Goal: Navigation & Orientation: Find specific page/section

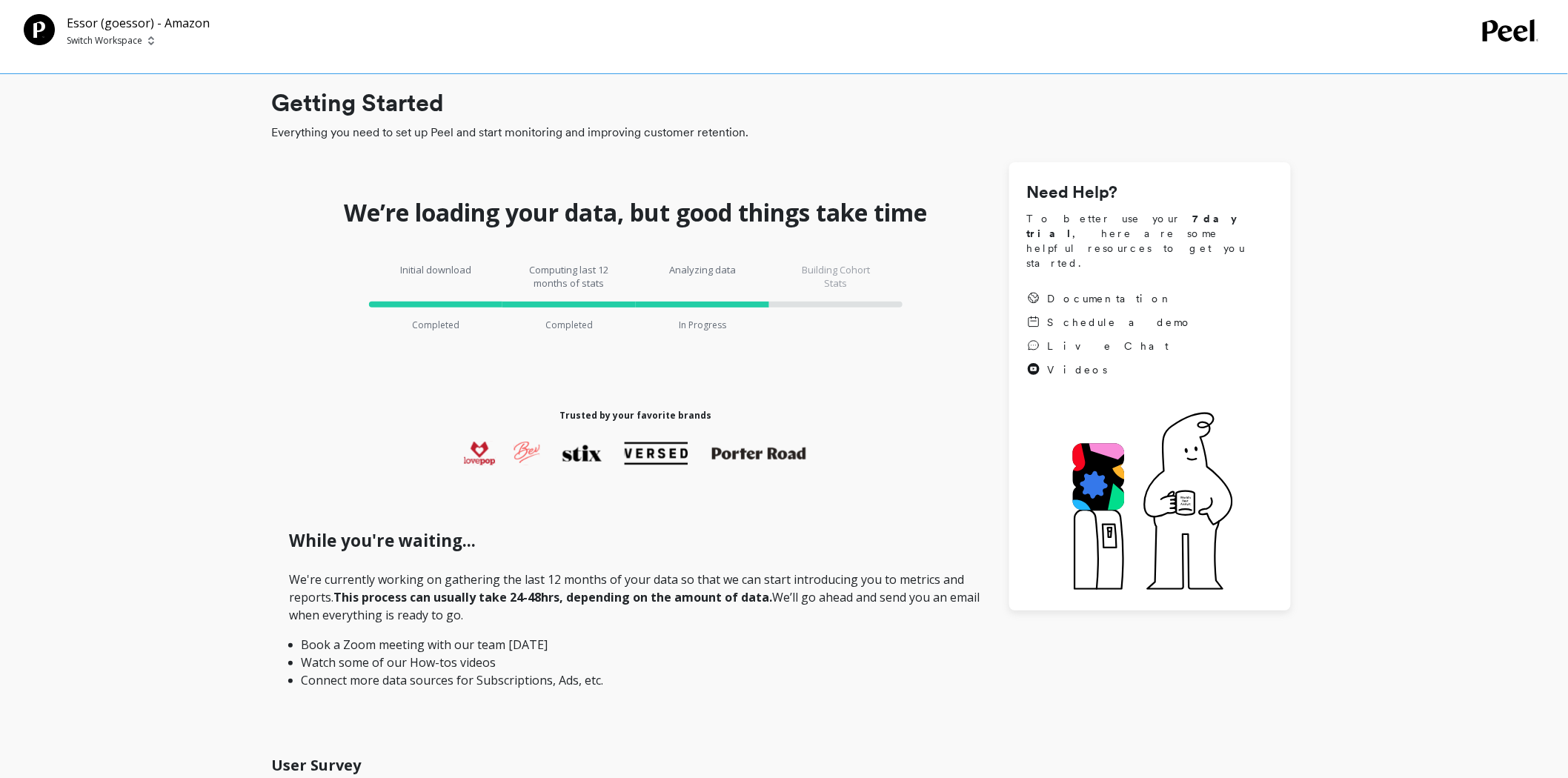
click at [80, 42] on p "Switch Workspace" at bounding box center [104, 40] width 76 height 12
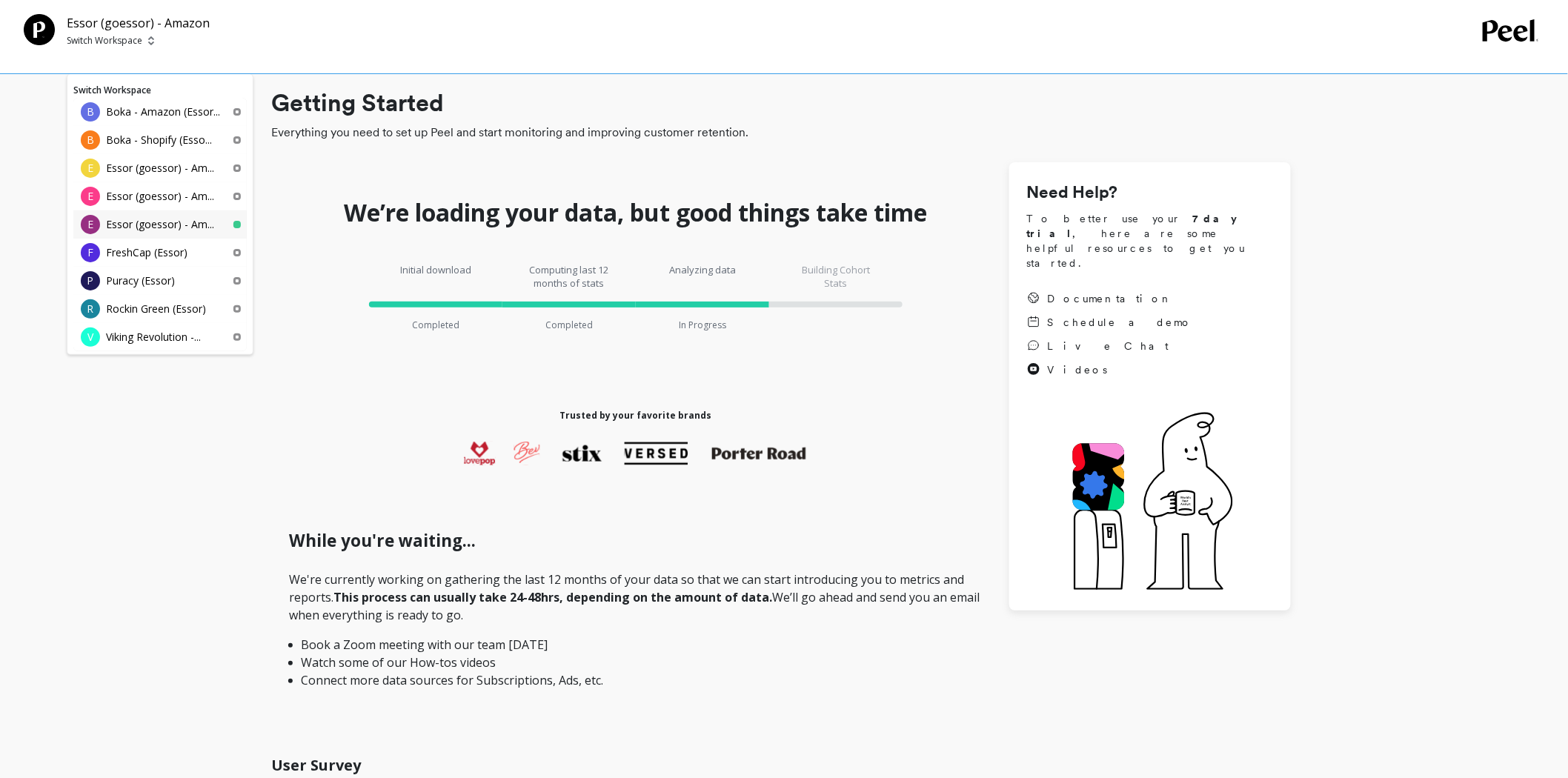
click at [169, 213] on div "E Essor (goessor) - Am..." at bounding box center [160, 224] width 173 height 28
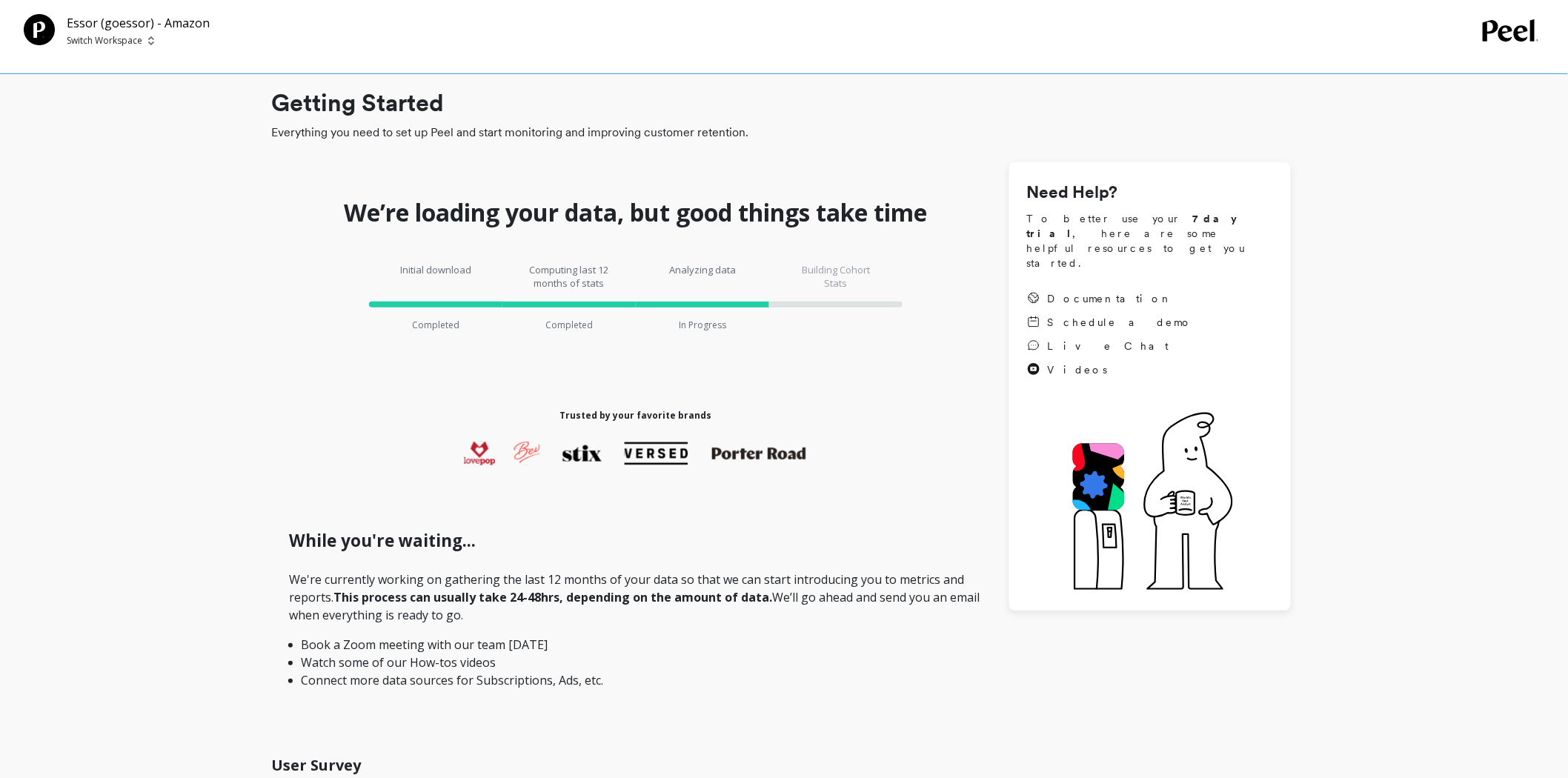
drag, startPoint x: 0, startPoint y: 0, endPoint x: 129, endPoint y: 39, distance: 134.8
click at [129, 39] on p "Switch Workspace" at bounding box center [104, 40] width 76 height 12
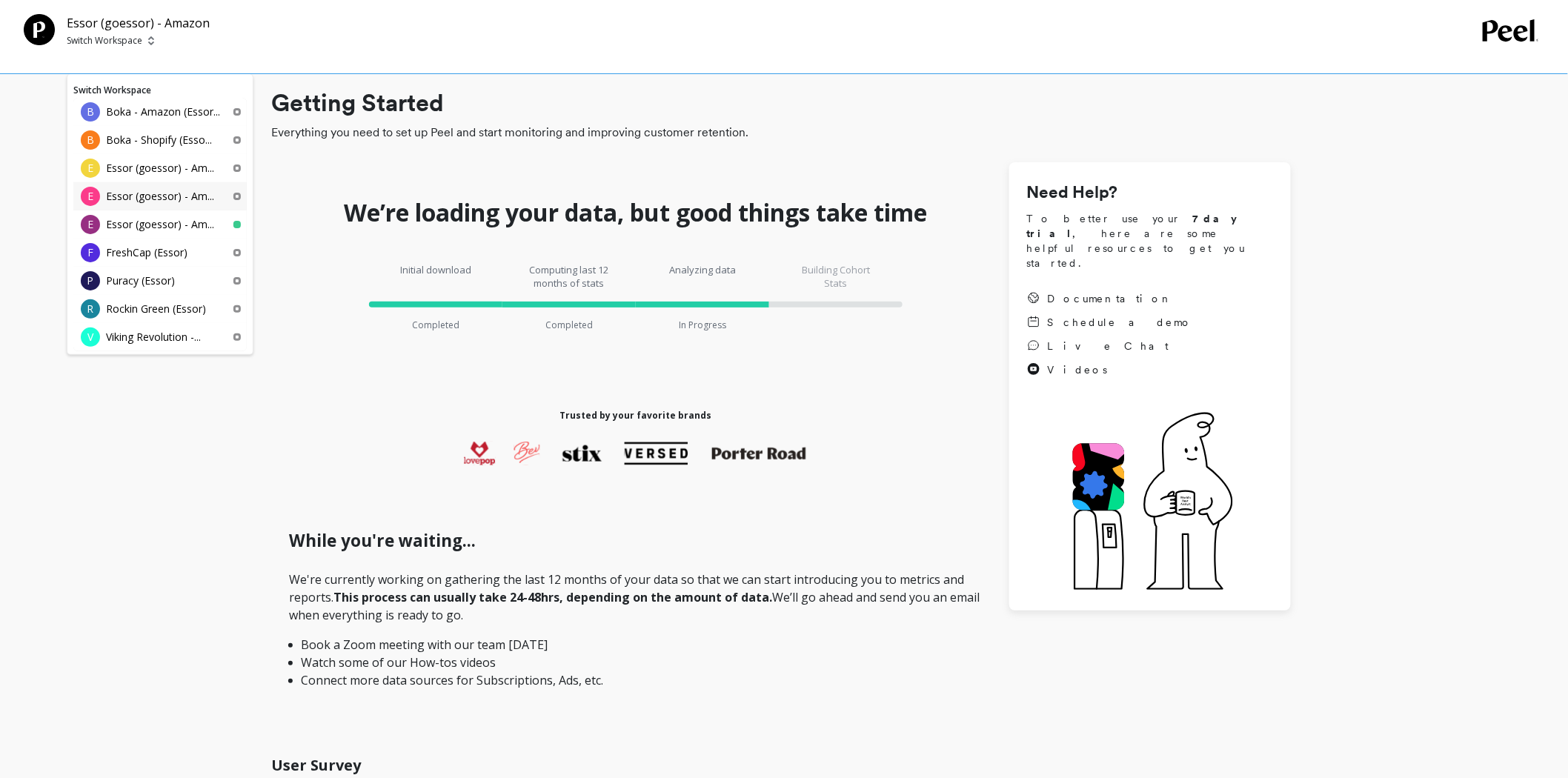
click at [190, 186] on div "E Essor (goessor) - Am..." at bounding box center [160, 196] width 173 height 28
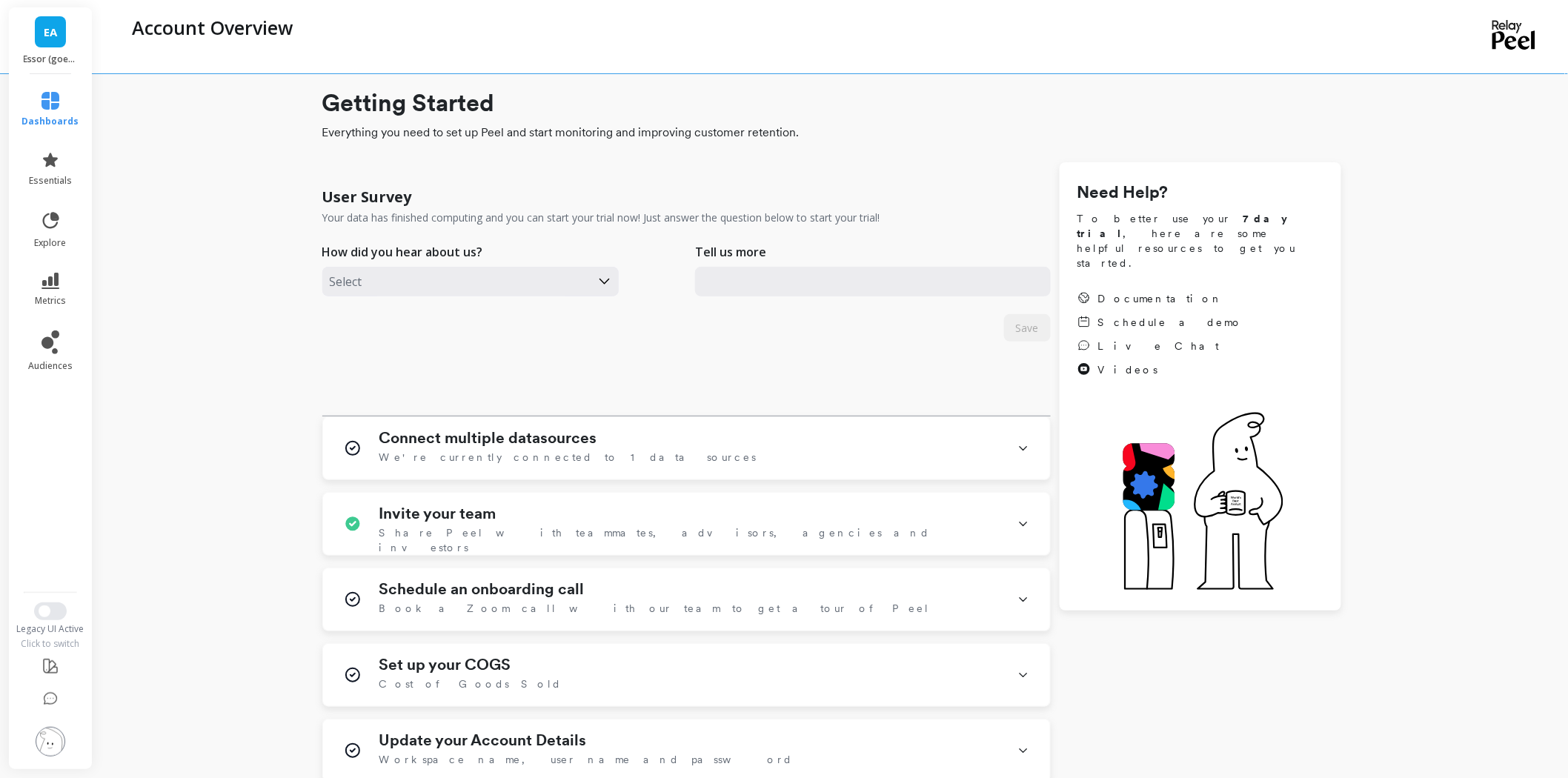
click at [61, 38] on link "EA" at bounding box center [50, 32] width 31 height 31
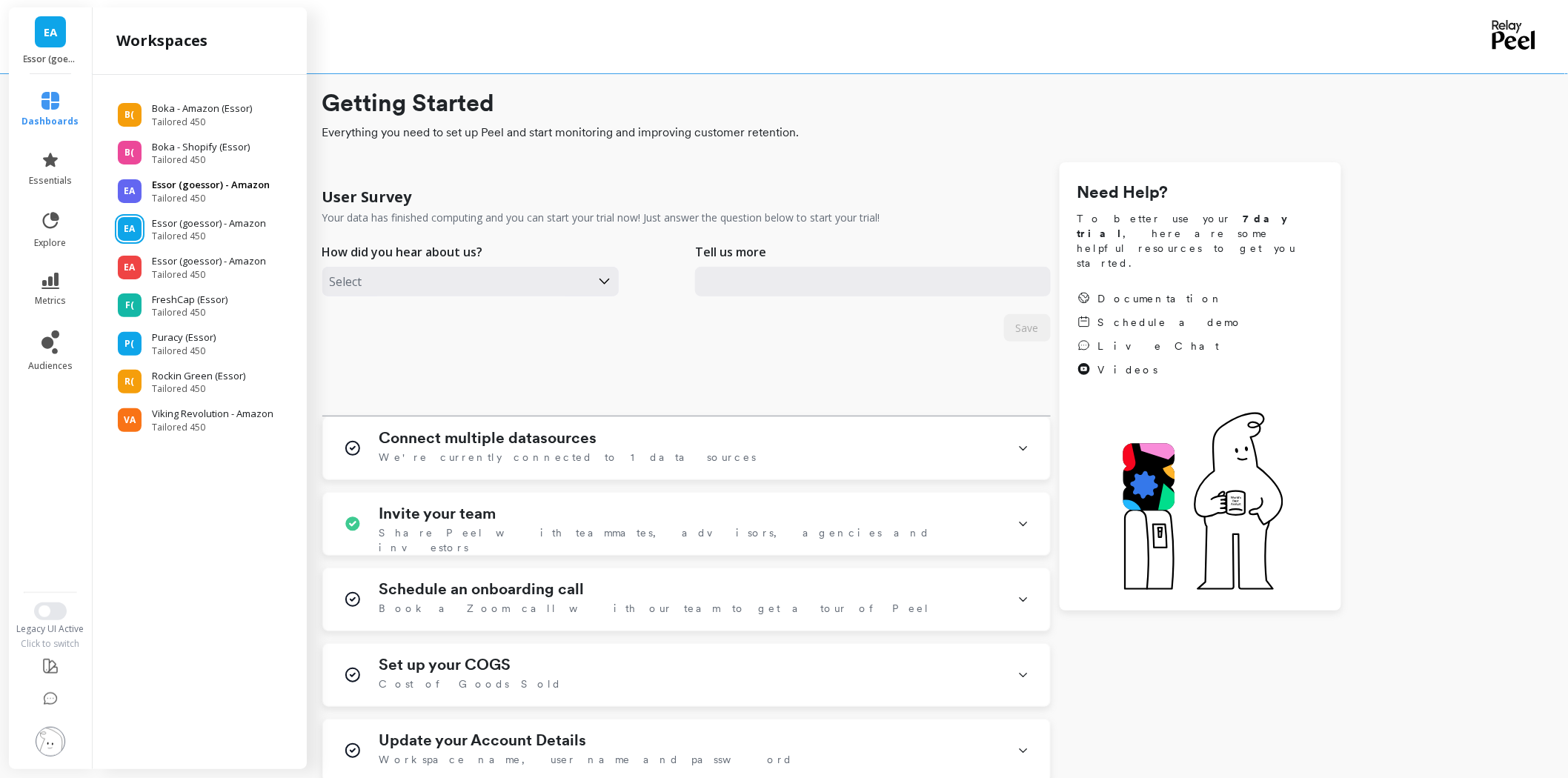
click at [223, 184] on p "Essor (goessor) - Amazon" at bounding box center [211, 185] width 118 height 15
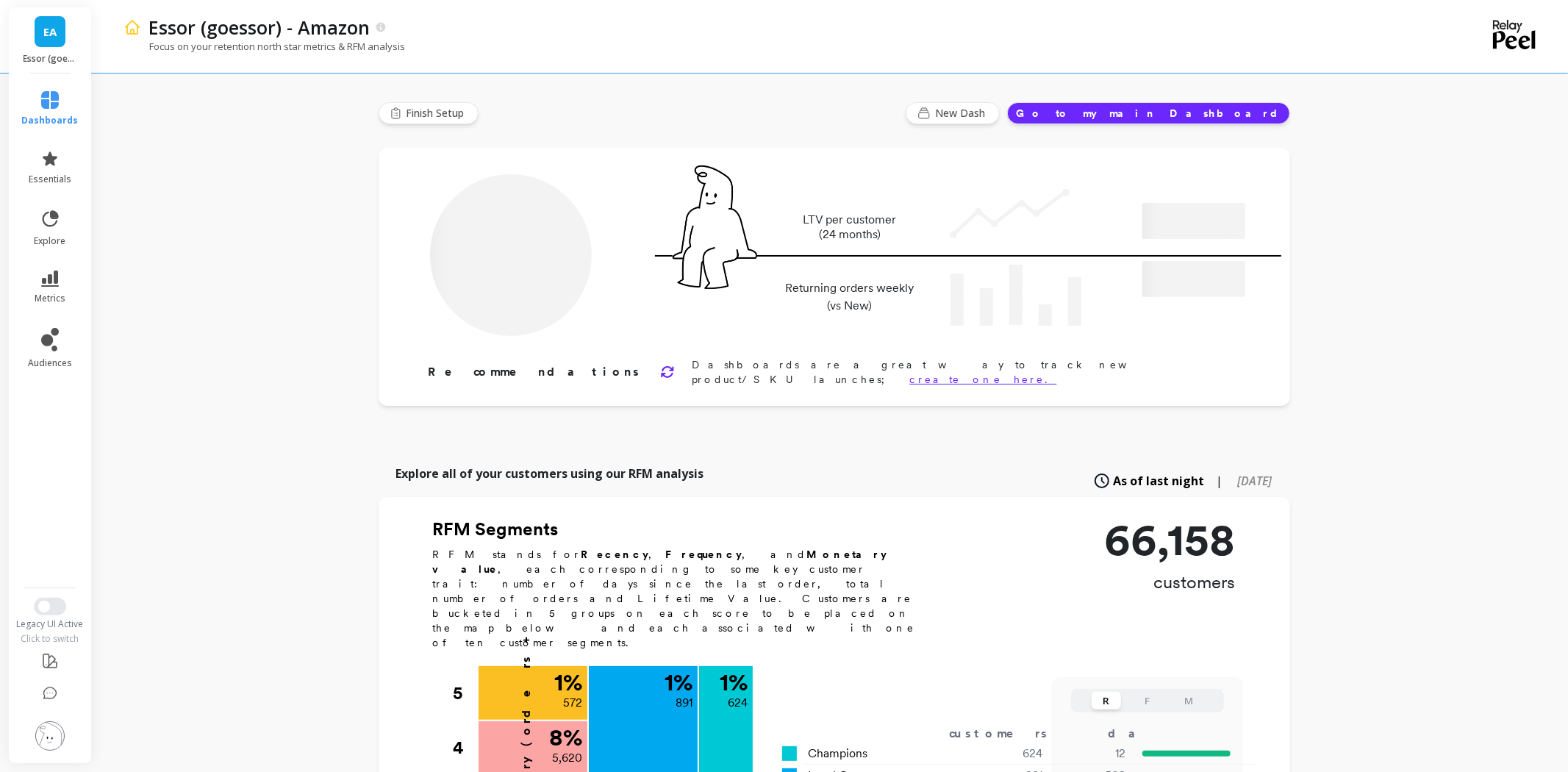
type input "Champions"
type input "624"
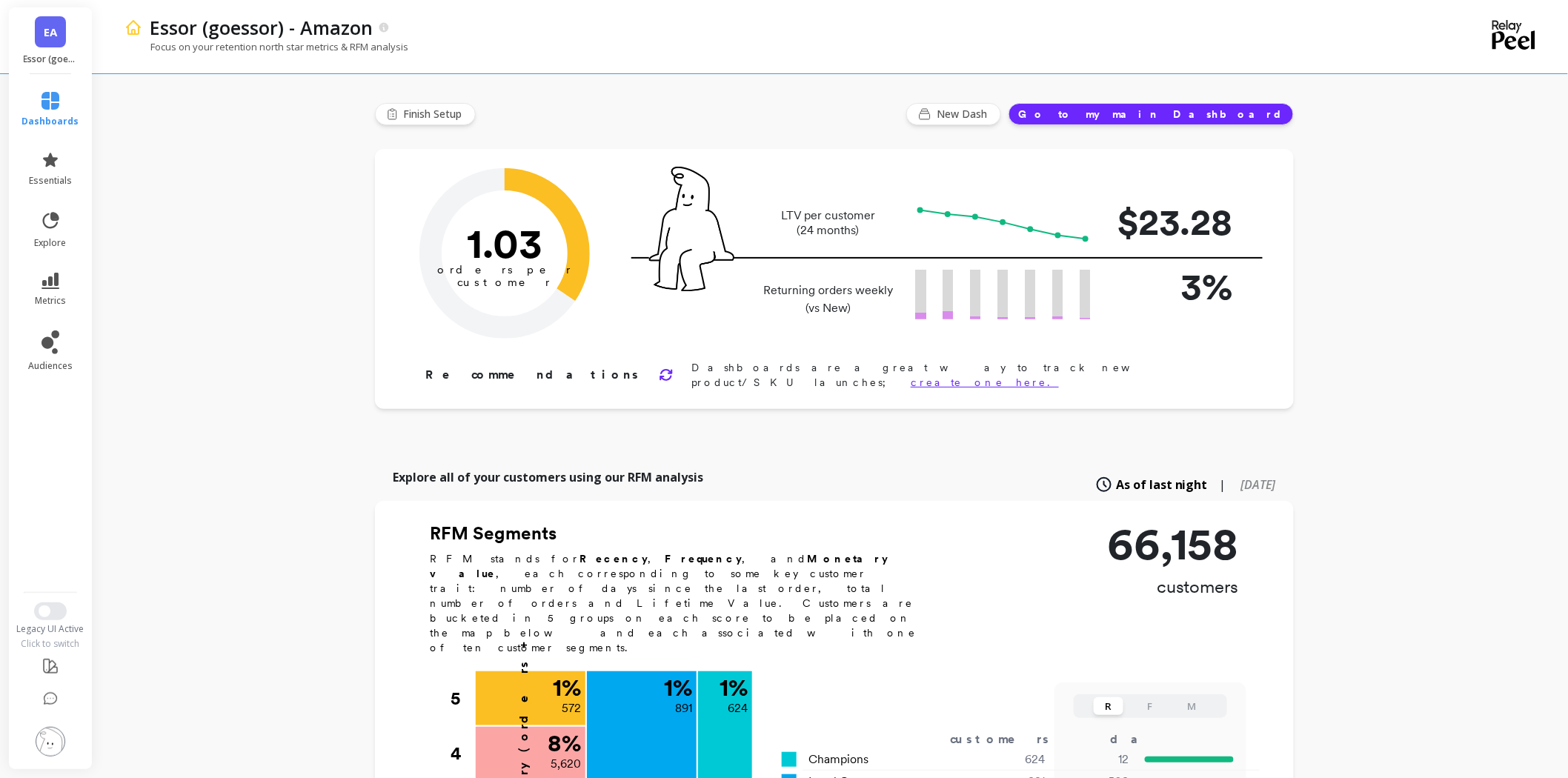
click at [50, 39] on span "EA" at bounding box center [50, 32] width 13 height 17
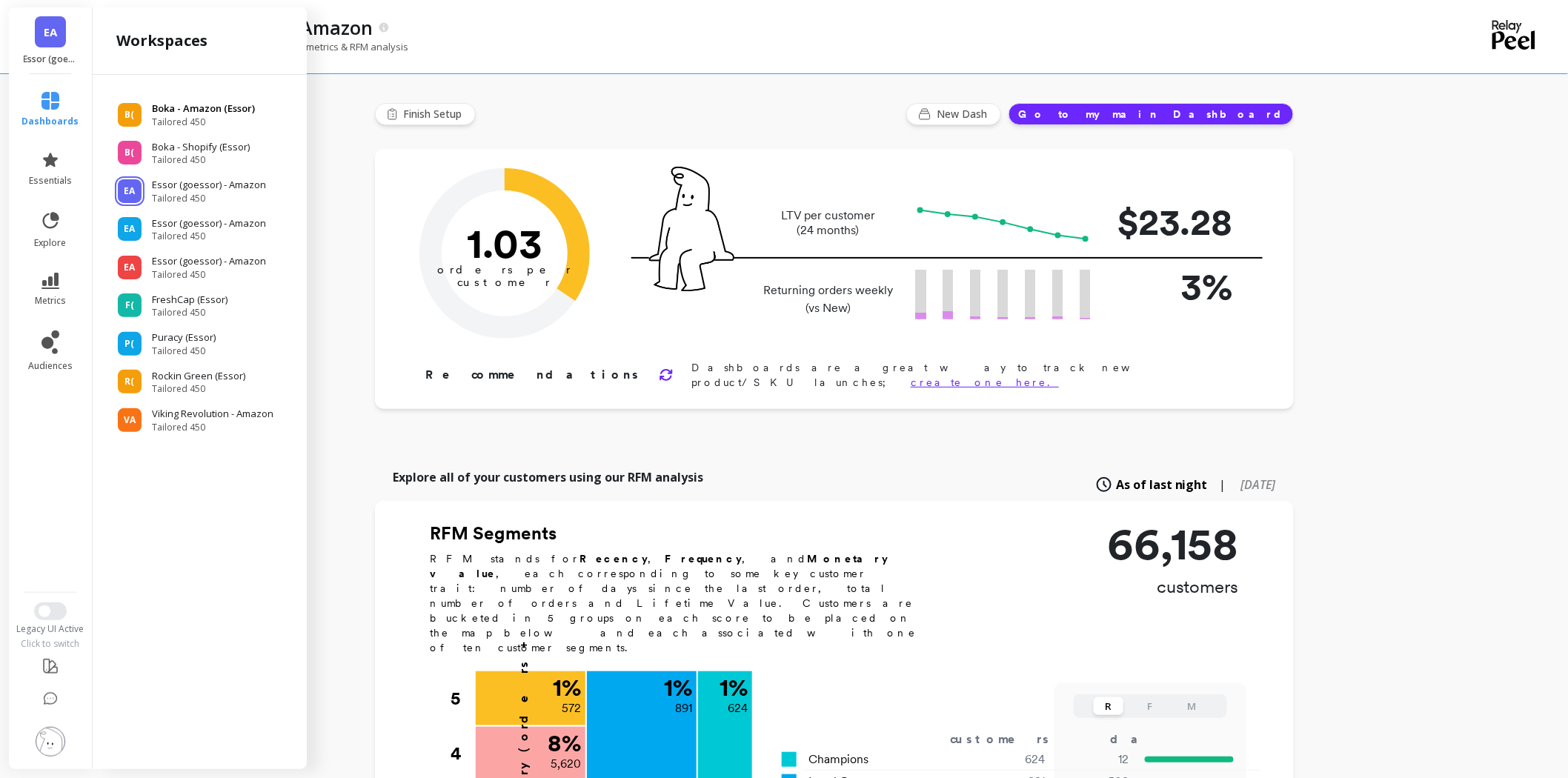
click at [190, 114] on p "Boka - Amazon (Essor)" at bounding box center [203, 108] width 103 height 15
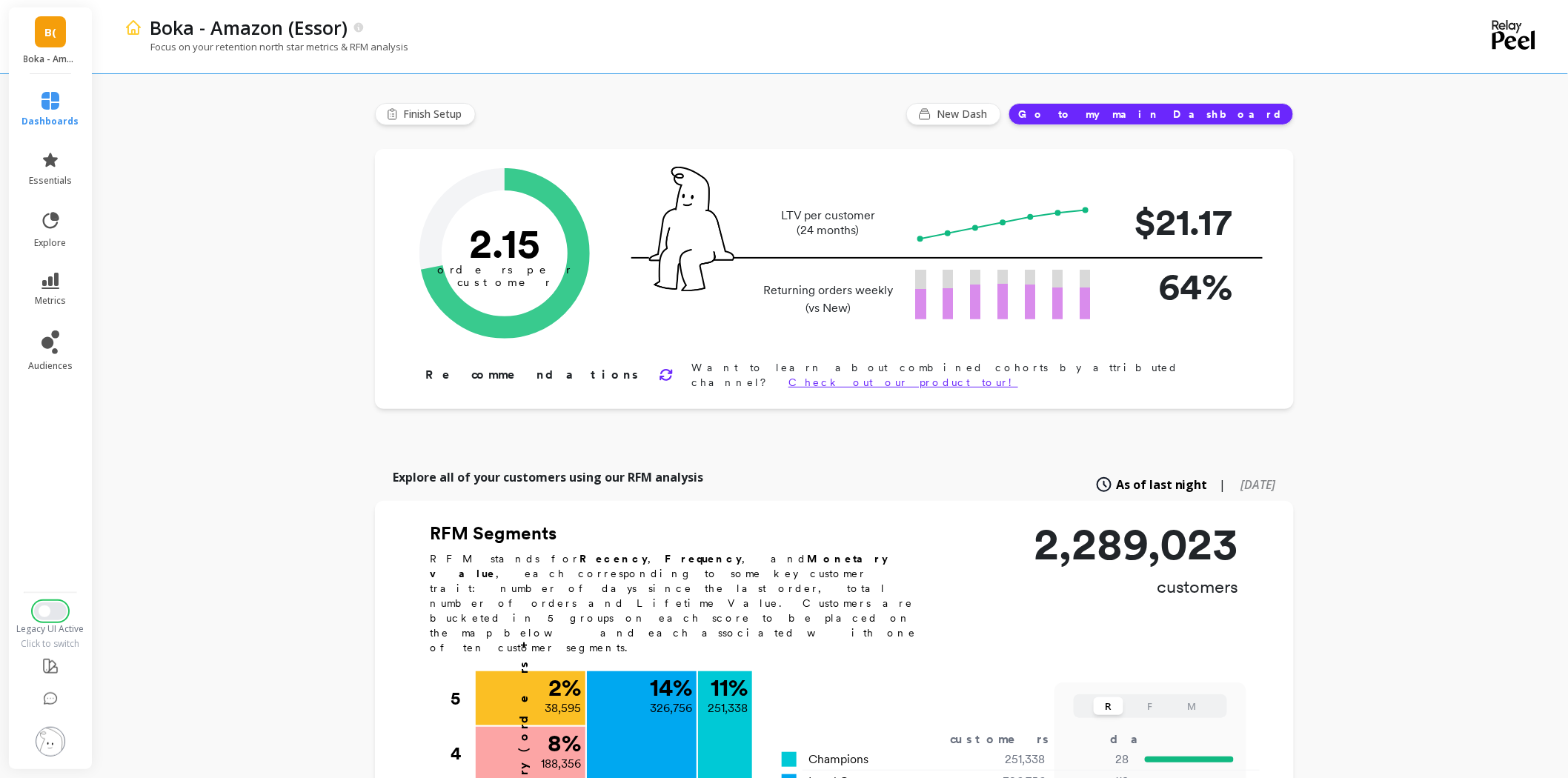
click at [45, 606] on span "Switch to New UI" at bounding box center [44, 611] width 12 height 12
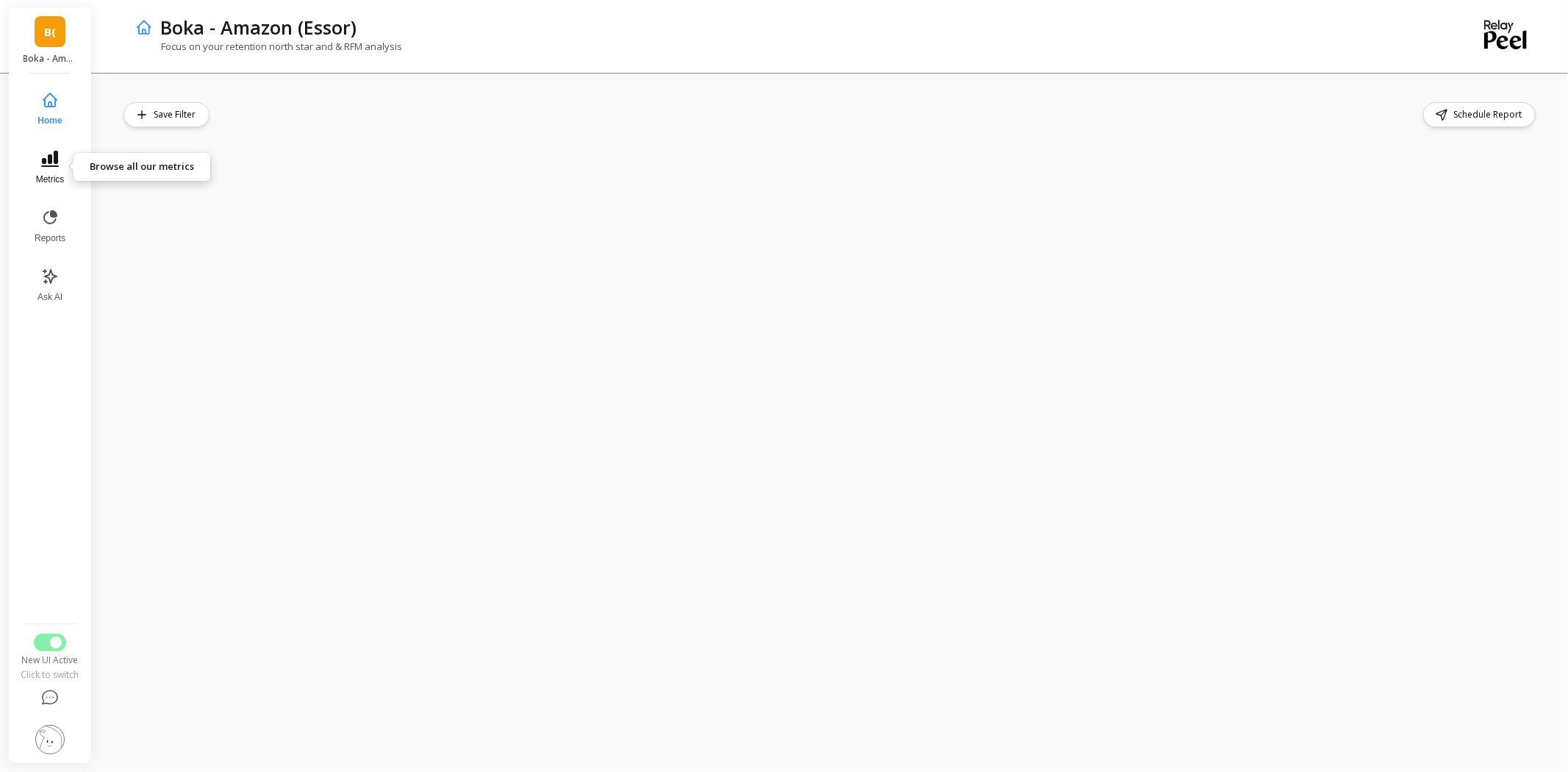
click at [55, 159] on icon at bounding box center [50, 159] width 18 height 16
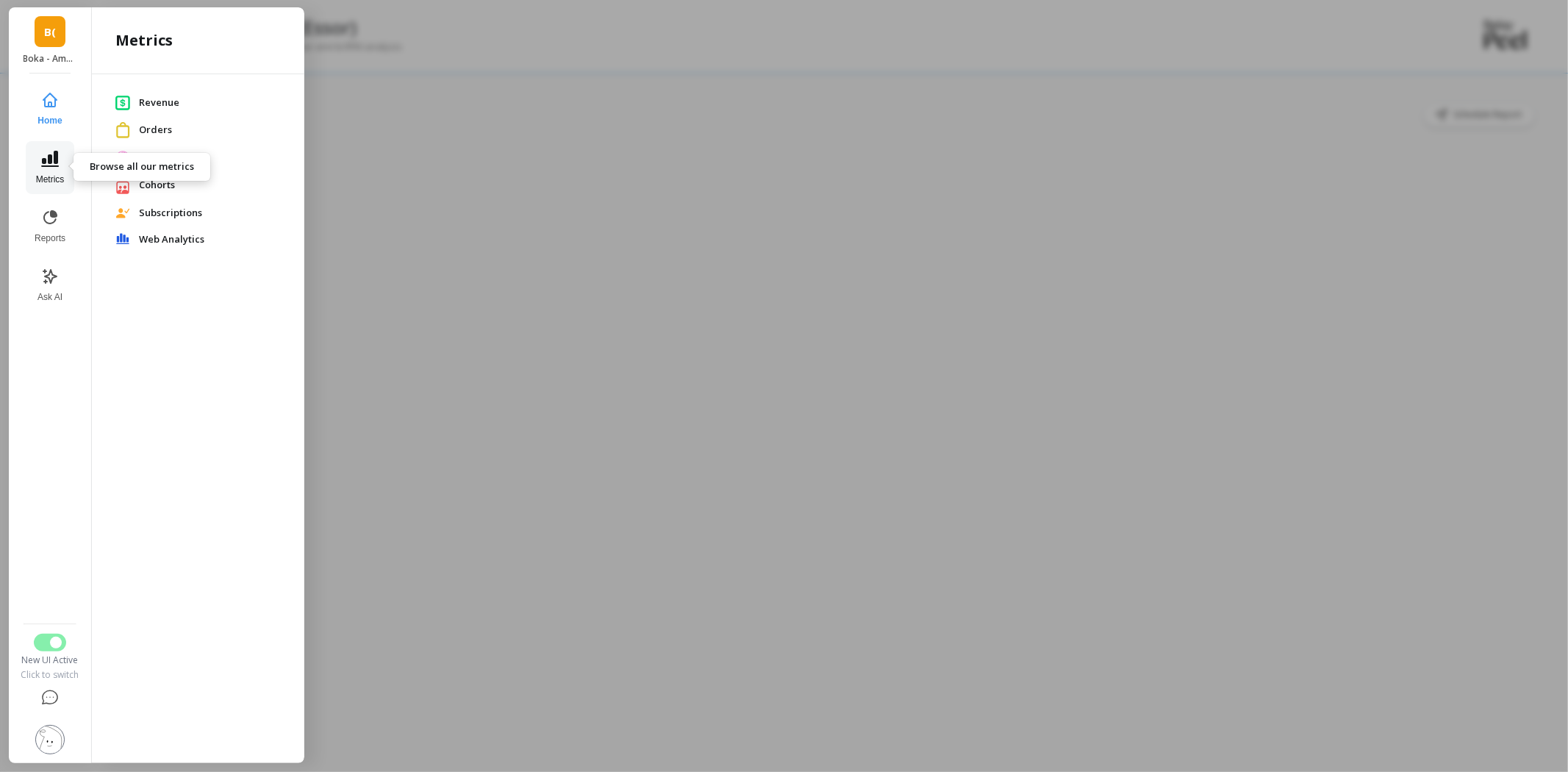
click at [49, 156] on icon at bounding box center [50, 159] width 18 height 16
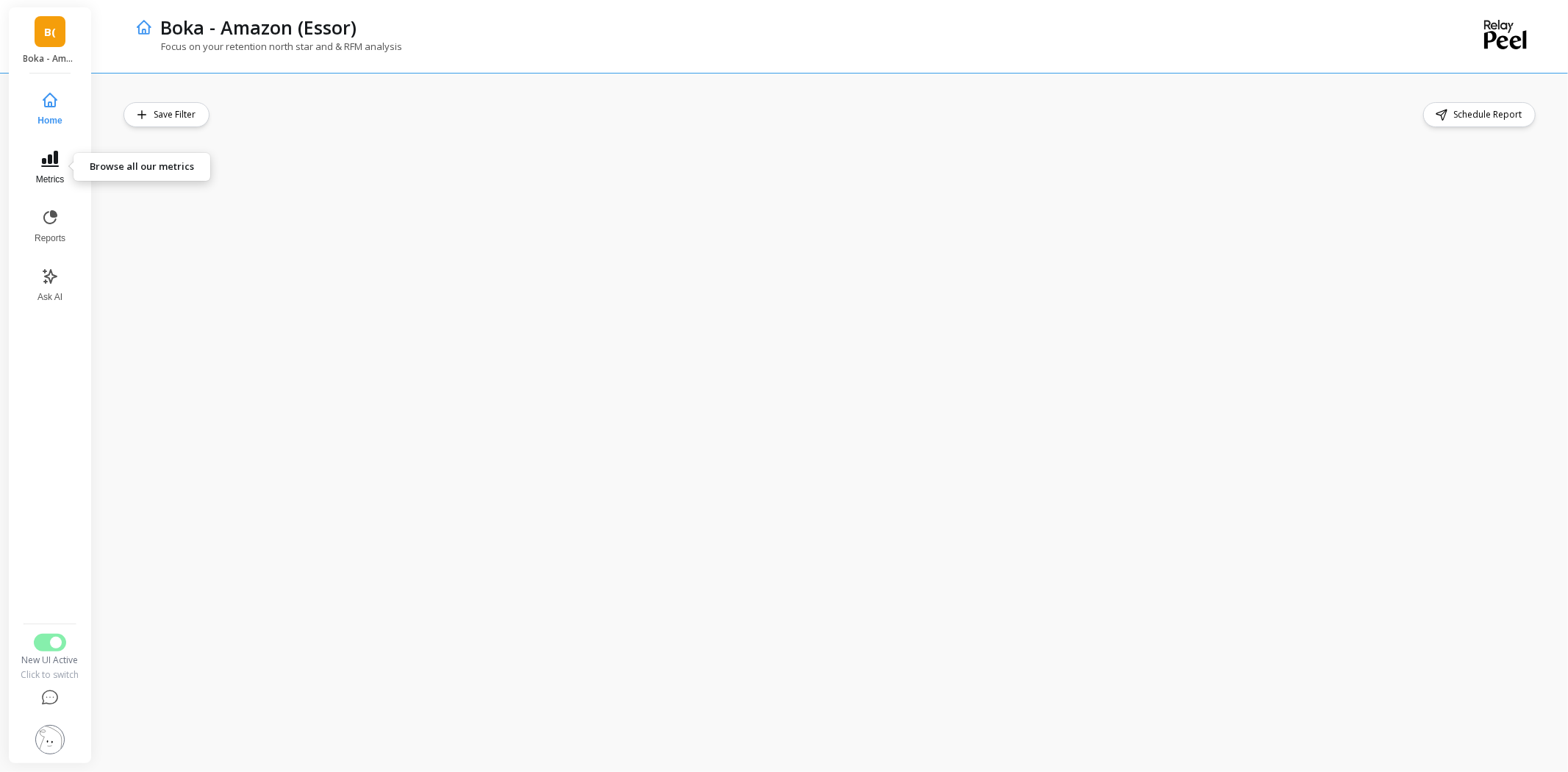
click at [50, 156] on icon at bounding box center [50, 159] width 18 height 16
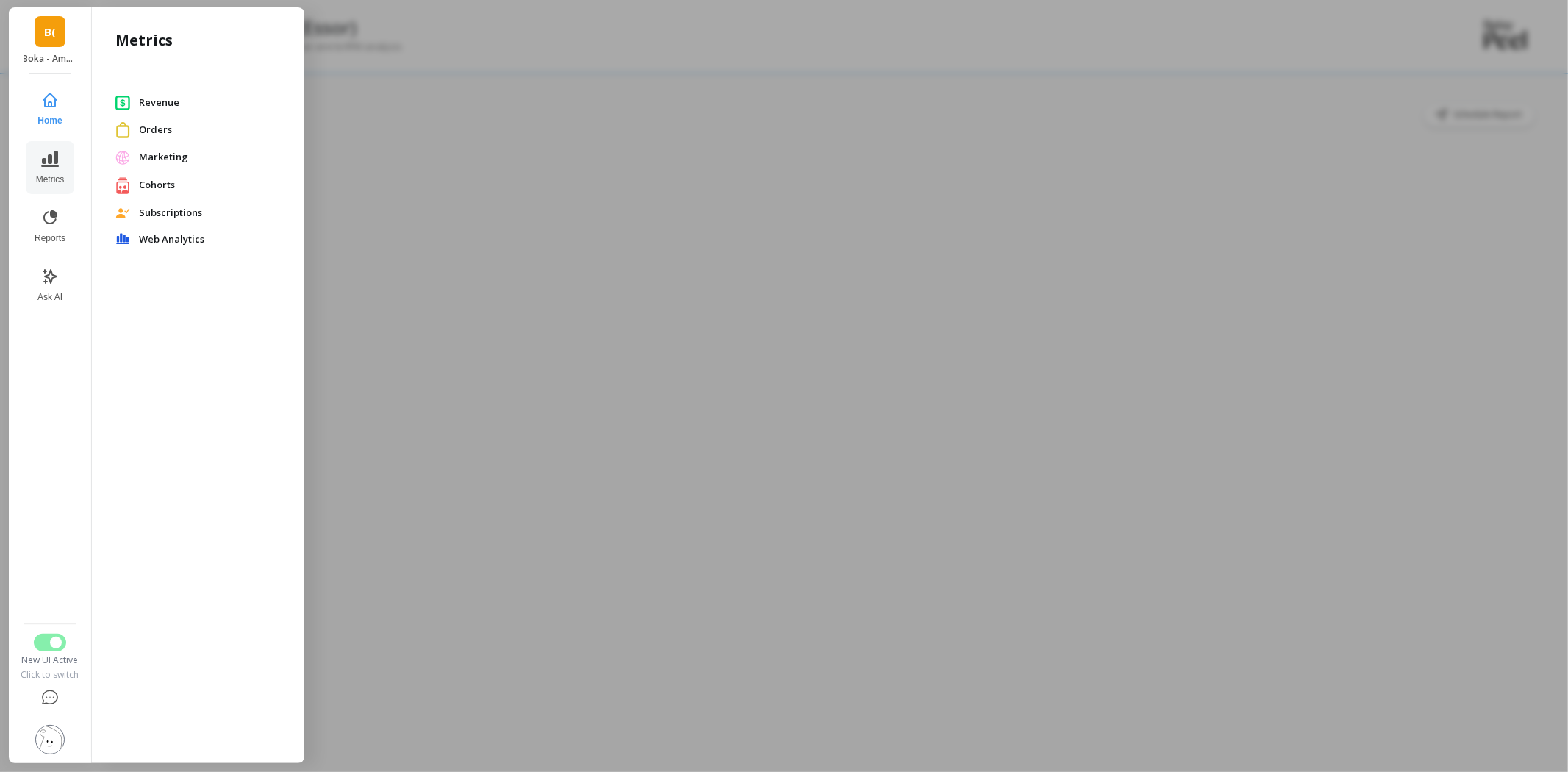
click at [153, 131] on span "Orders" at bounding box center [209, 130] width 142 height 15
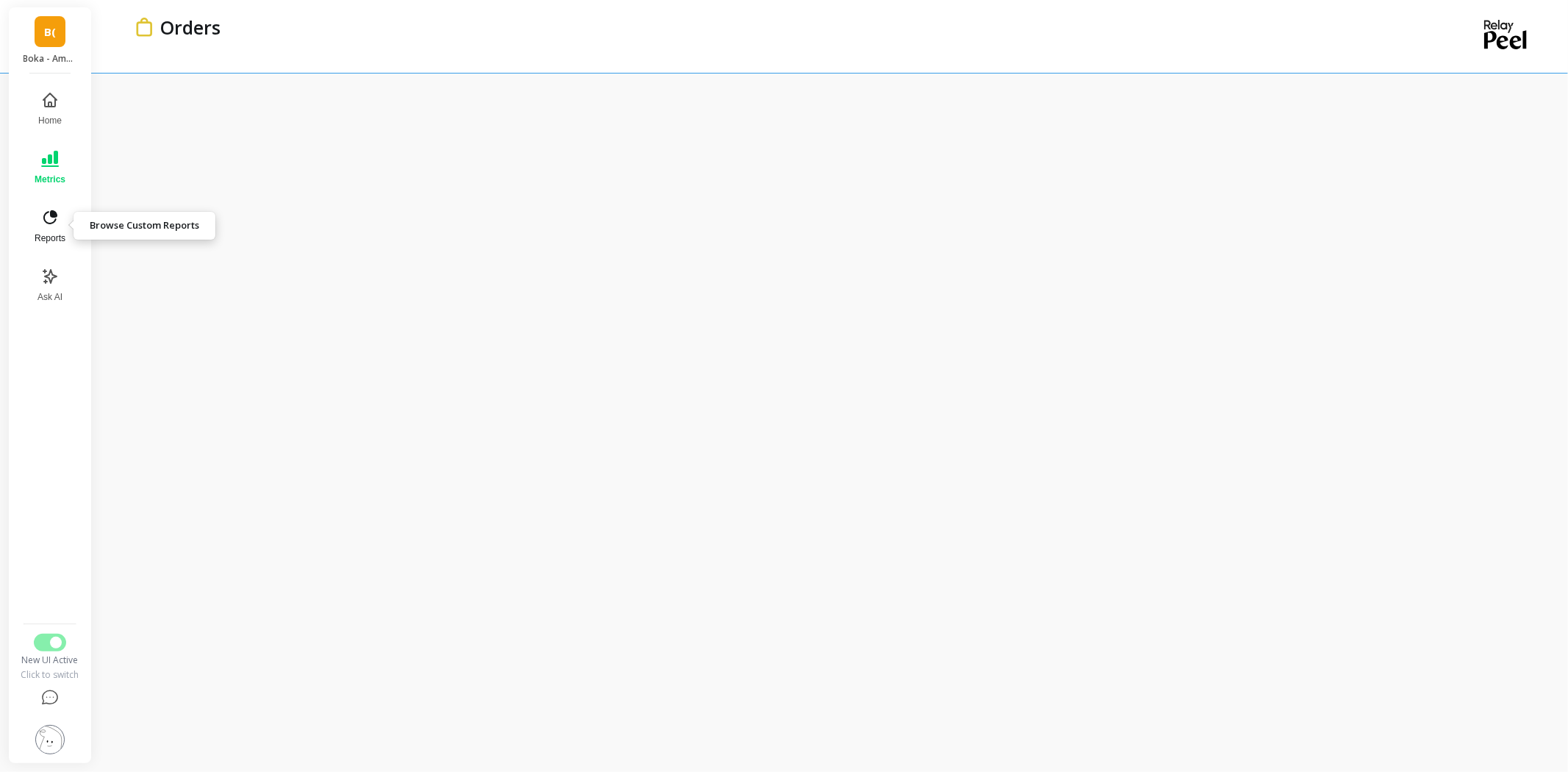
click at [45, 226] on button "Reports" at bounding box center [50, 226] width 48 height 53
click at [57, 43] on link "B(" at bounding box center [50, 31] width 31 height 31
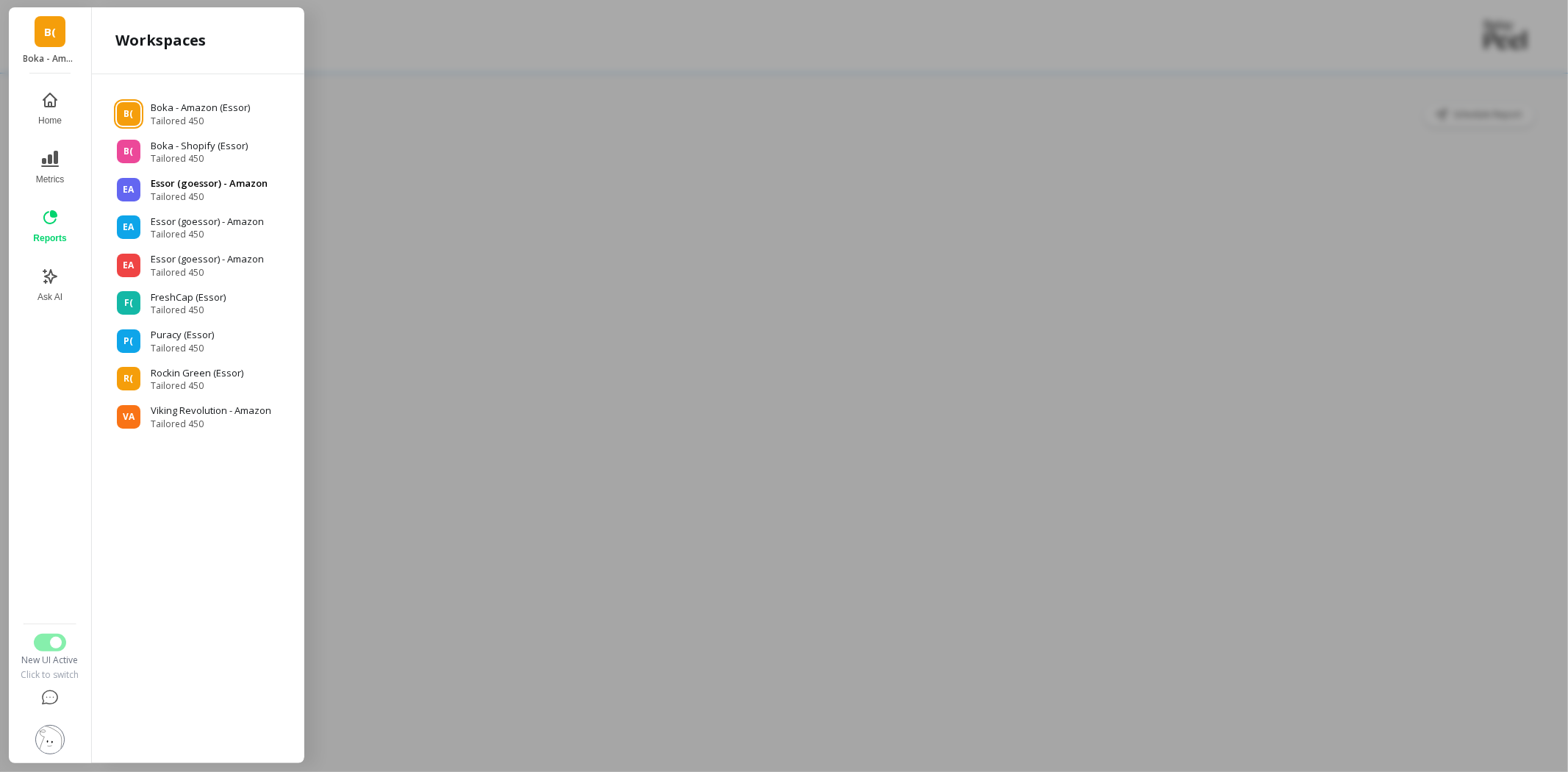
click at [196, 186] on p "Essor (goessor) - Amazon" at bounding box center [209, 183] width 117 height 15
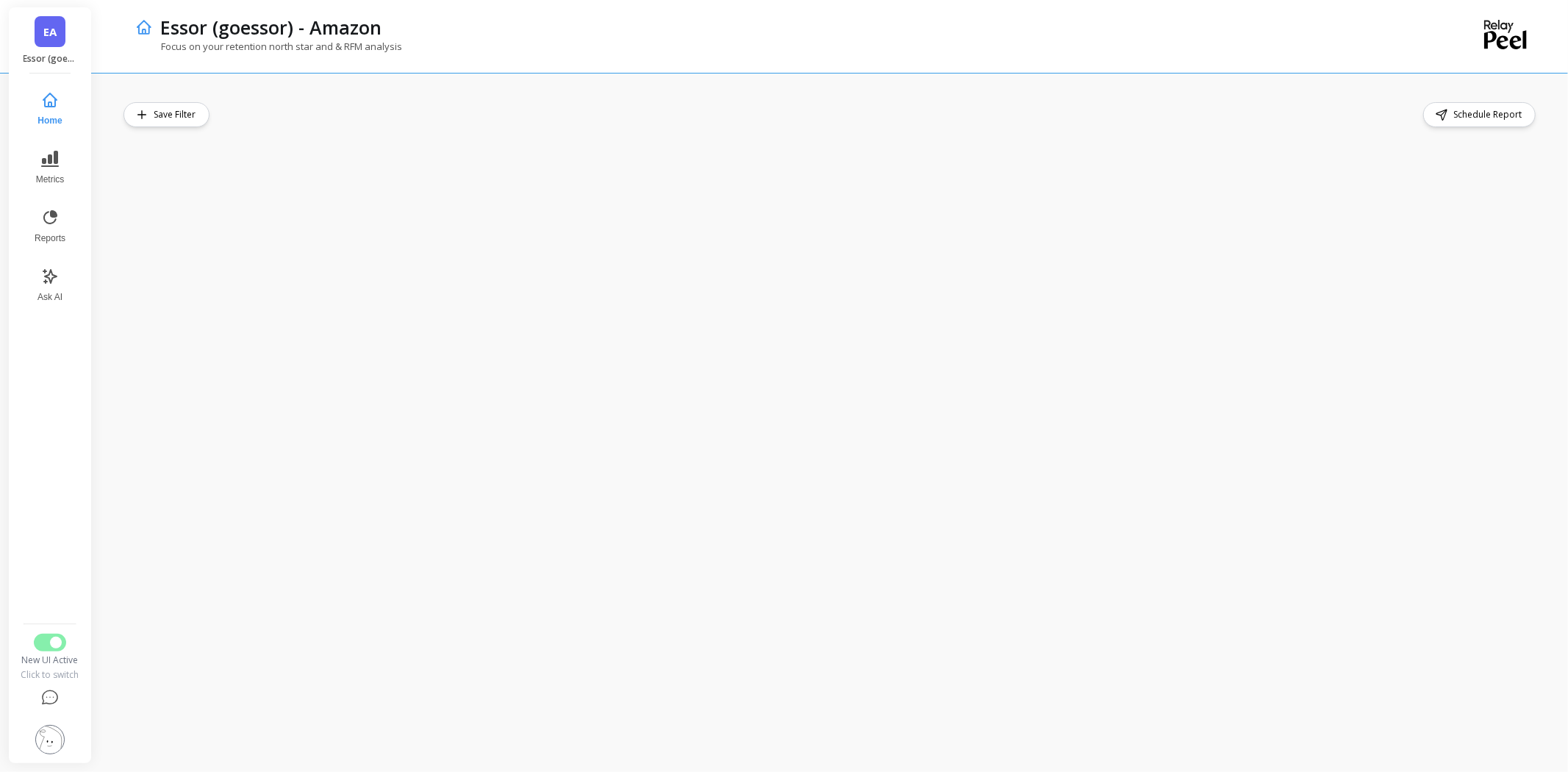
click at [46, 40] on link "EA" at bounding box center [50, 31] width 31 height 31
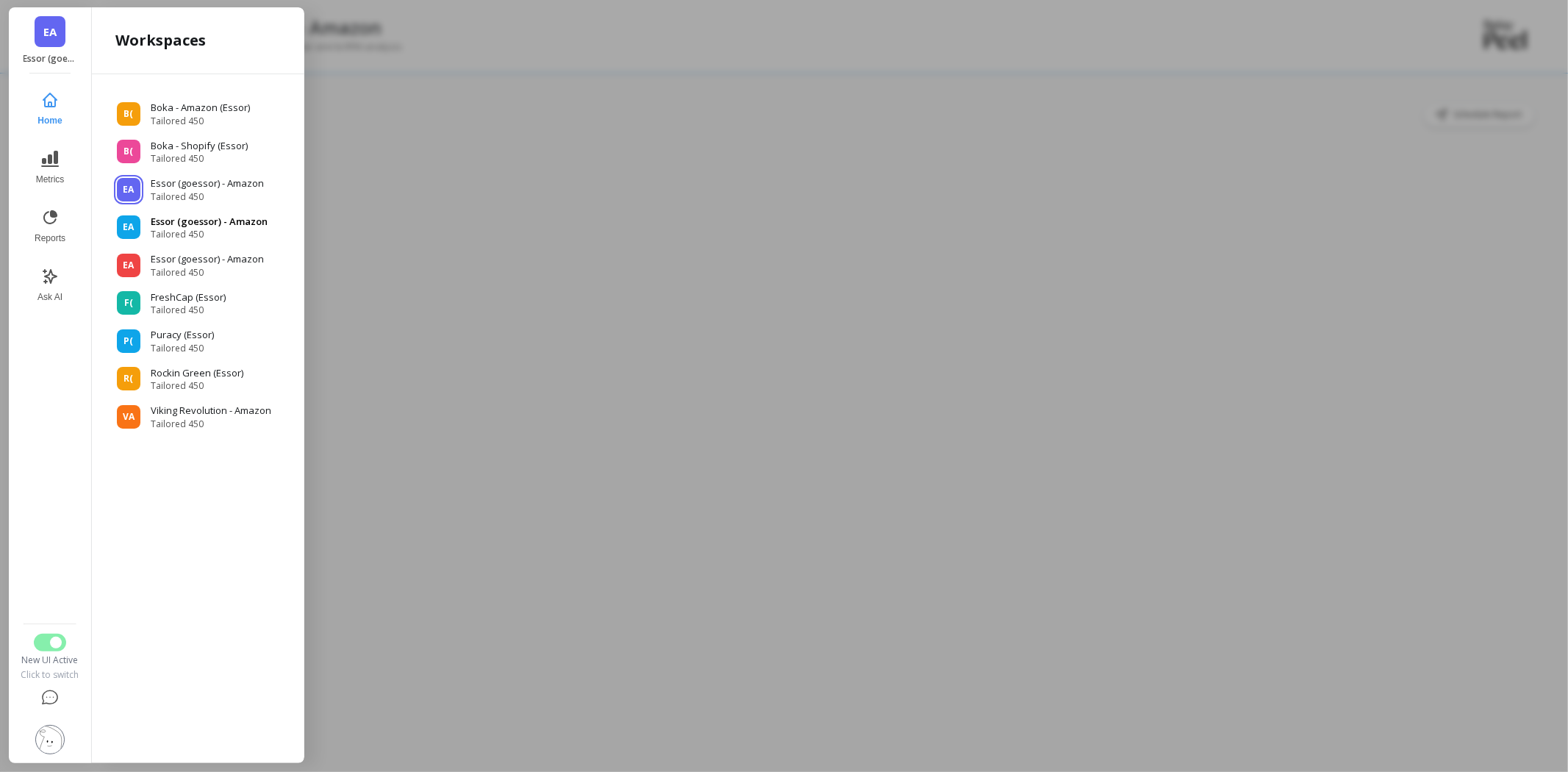
click at [234, 228] on span "Tailored 450" at bounding box center [209, 234] width 117 height 11
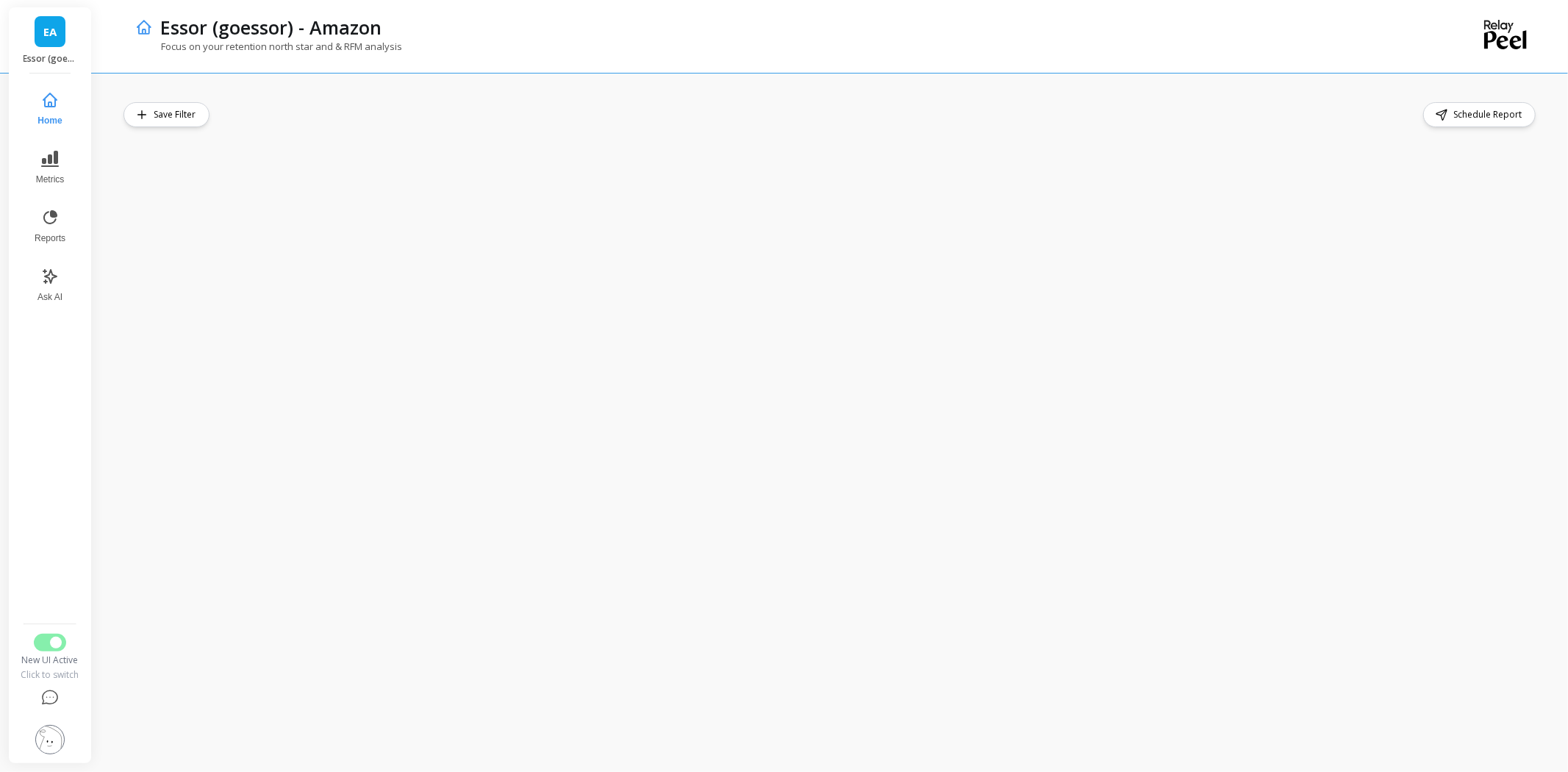
click at [45, 25] on span "EA" at bounding box center [50, 32] width 13 height 17
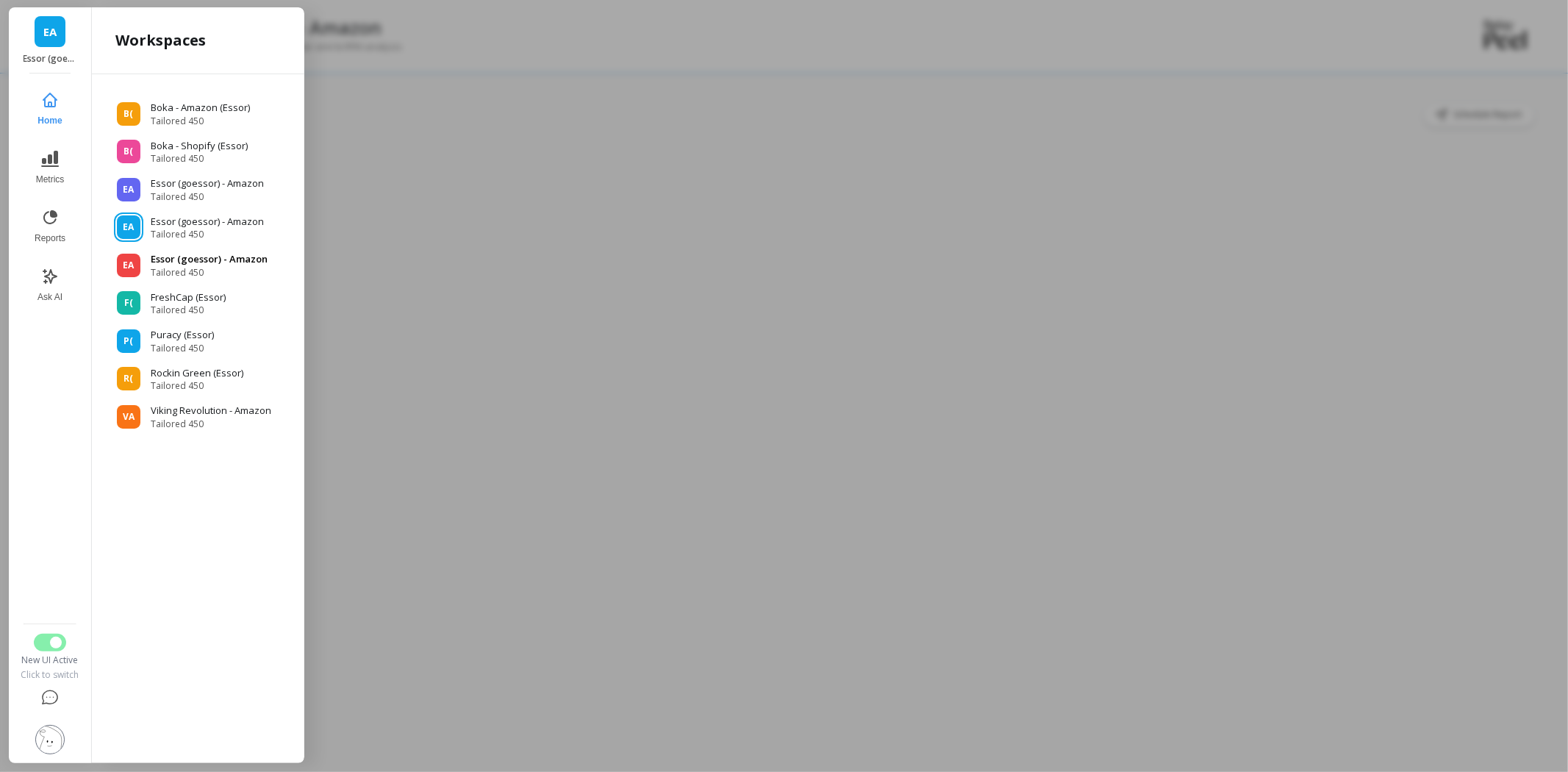
click at [216, 262] on p "Essor (goessor) - Amazon" at bounding box center [209, 259] width 117 height 15
